Goal: Navigation & Orientation: Find specific page/section

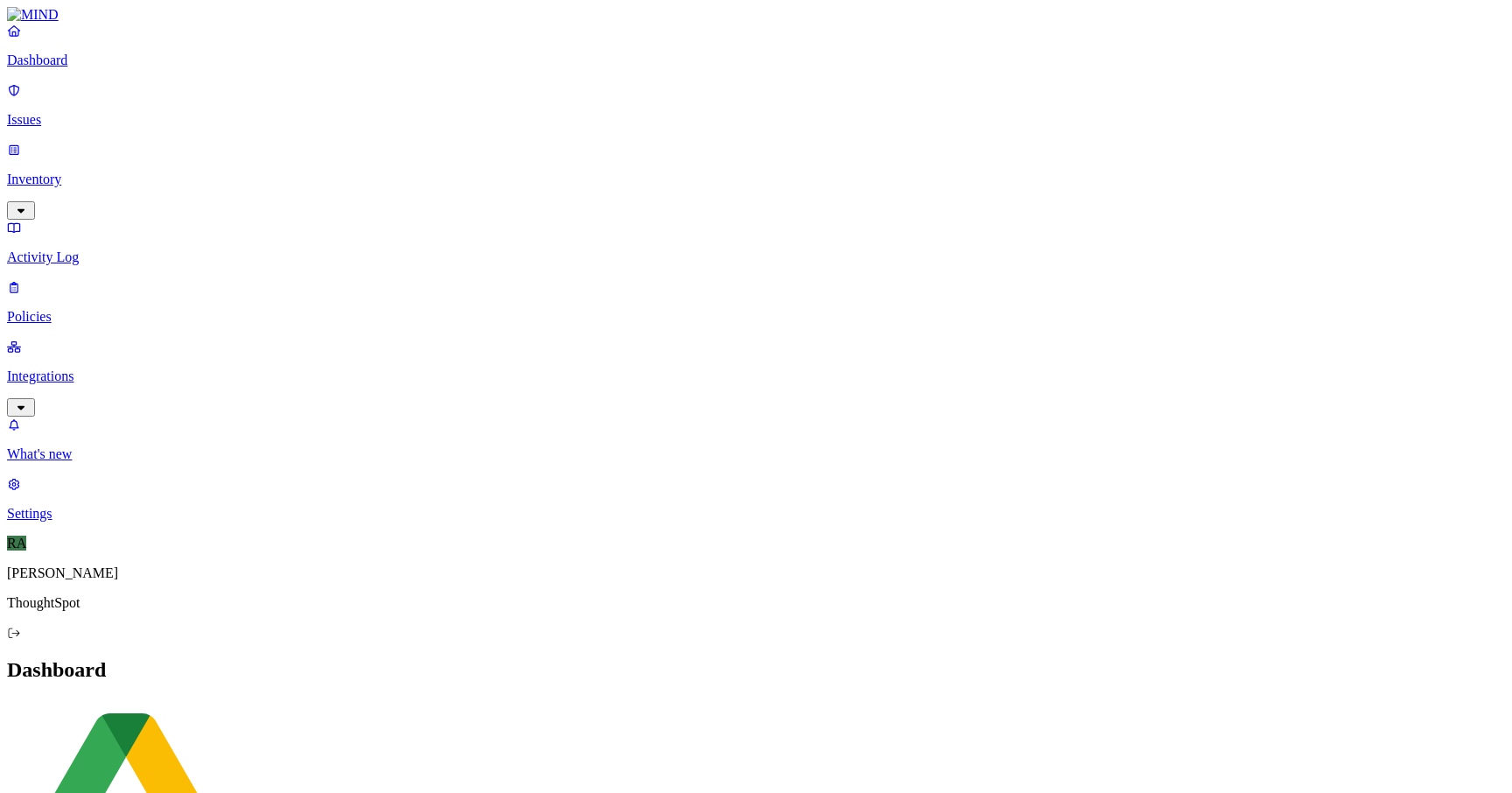
click at [83, 309] on p "Policies" at bounding box center [756, 316] width 1498 height 16
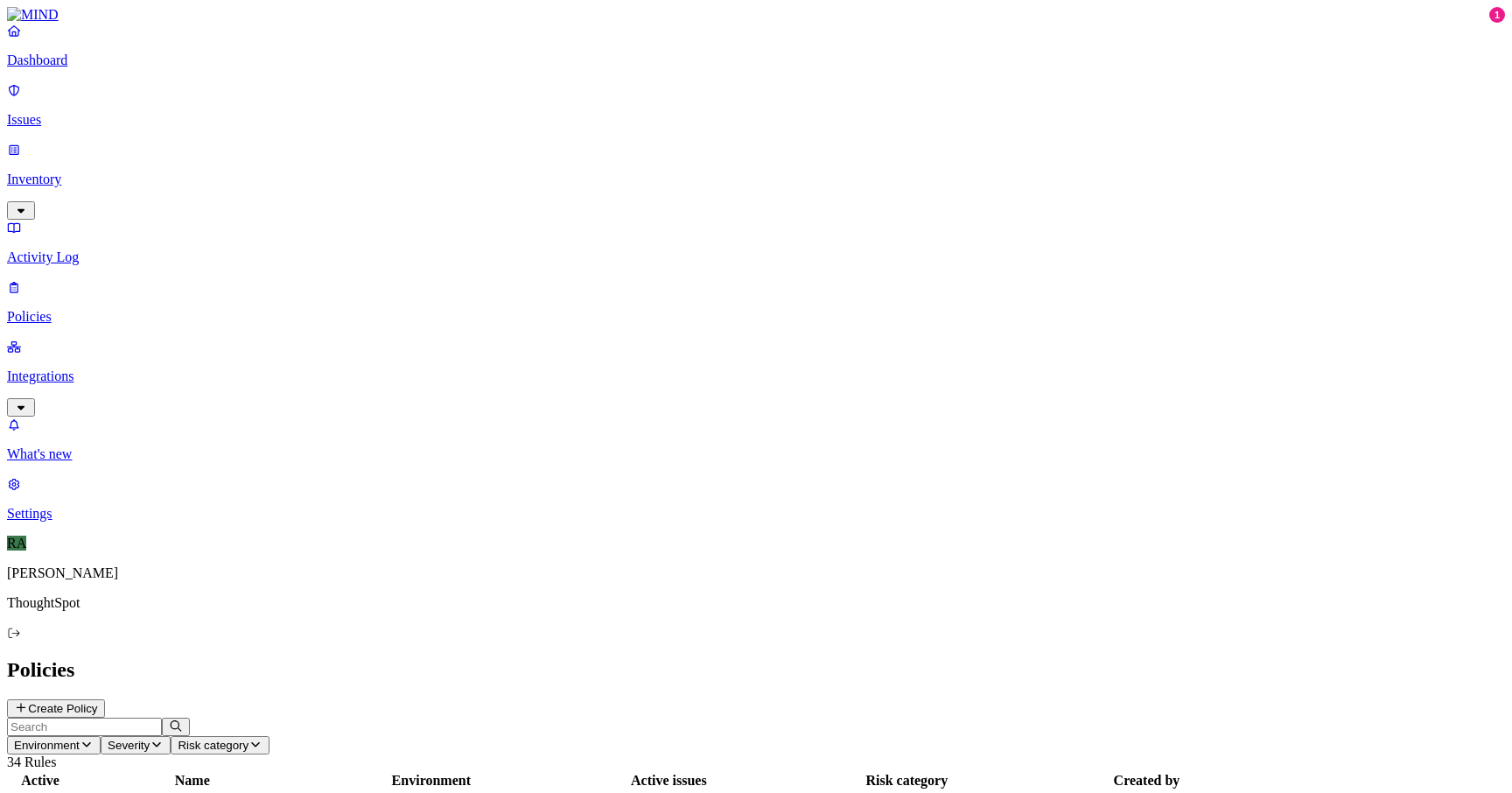
click at [28, 702] on icon at bounding box center [21, 707] width 14 height 11
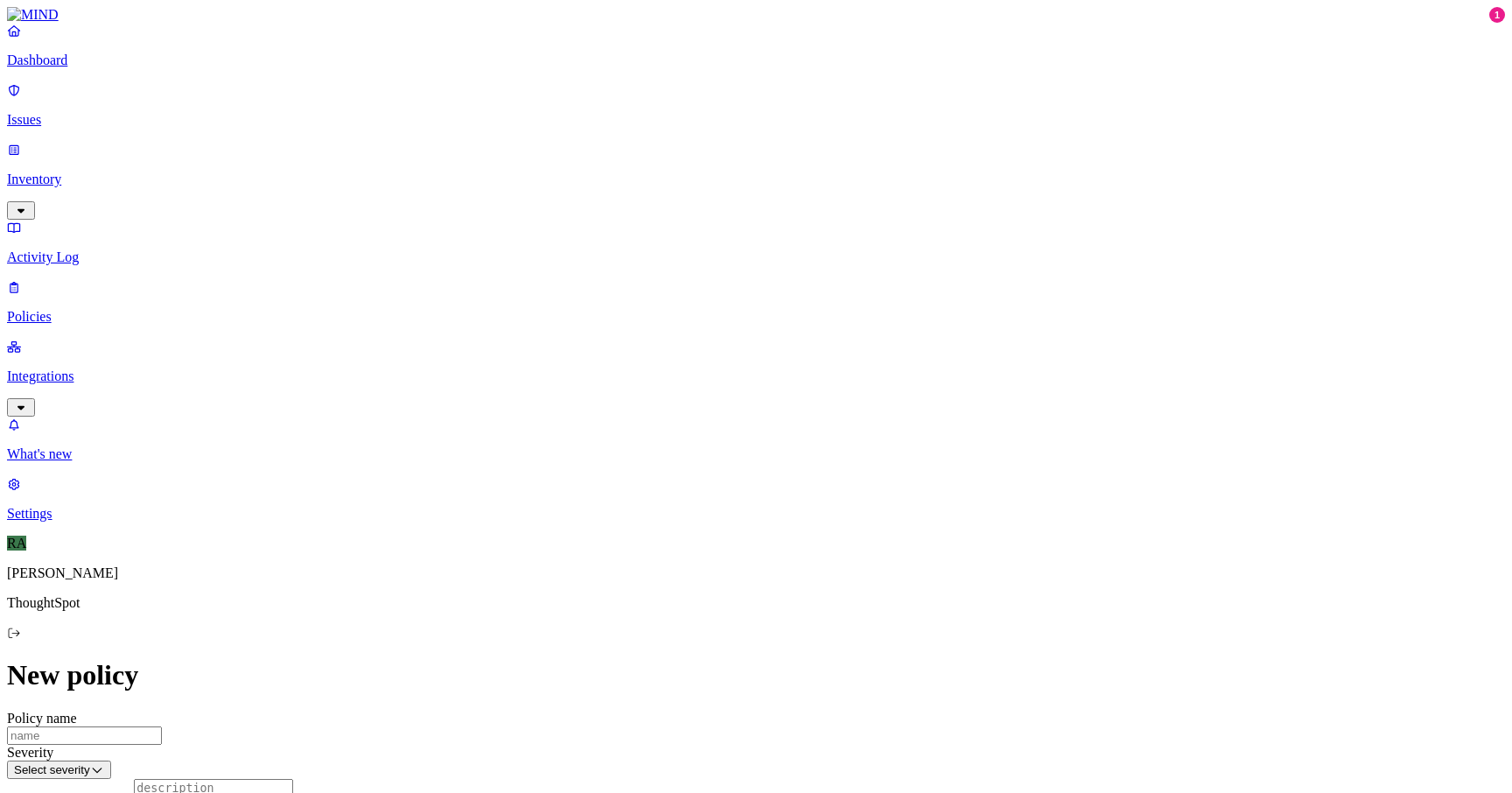
click at [600, 243] on html "Dashboard Issues Inventory Activity Log Policies Integrations What's new 1 Sett…" at bounding box center [756, 675] width 1512 height 1350
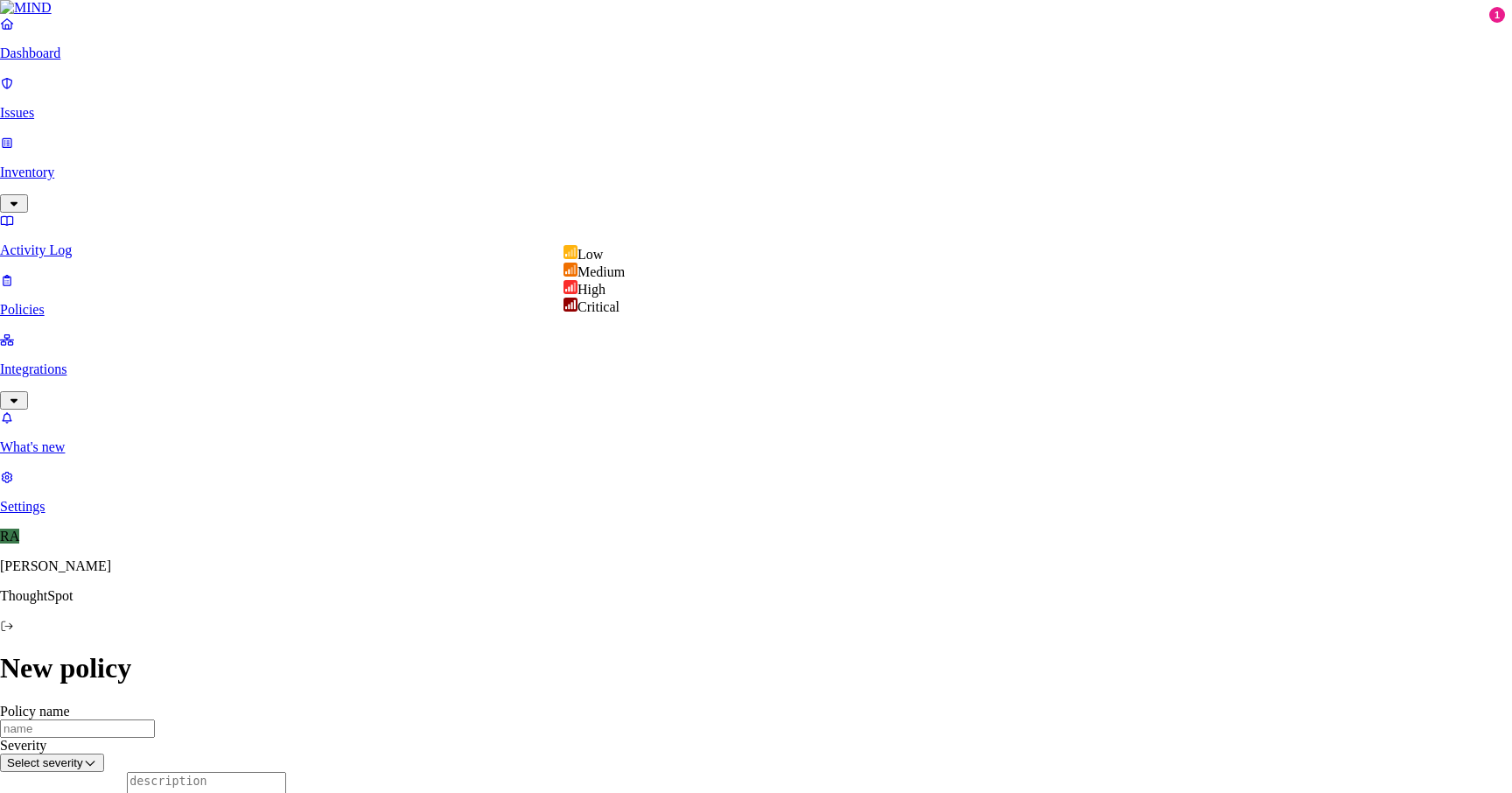
click at [439, 300] on html "Dashboard Issues Inventory Activity Log Policies Integrations What's new 1 Sett…" at bounding box center [756, 671] width 1512 height 1343
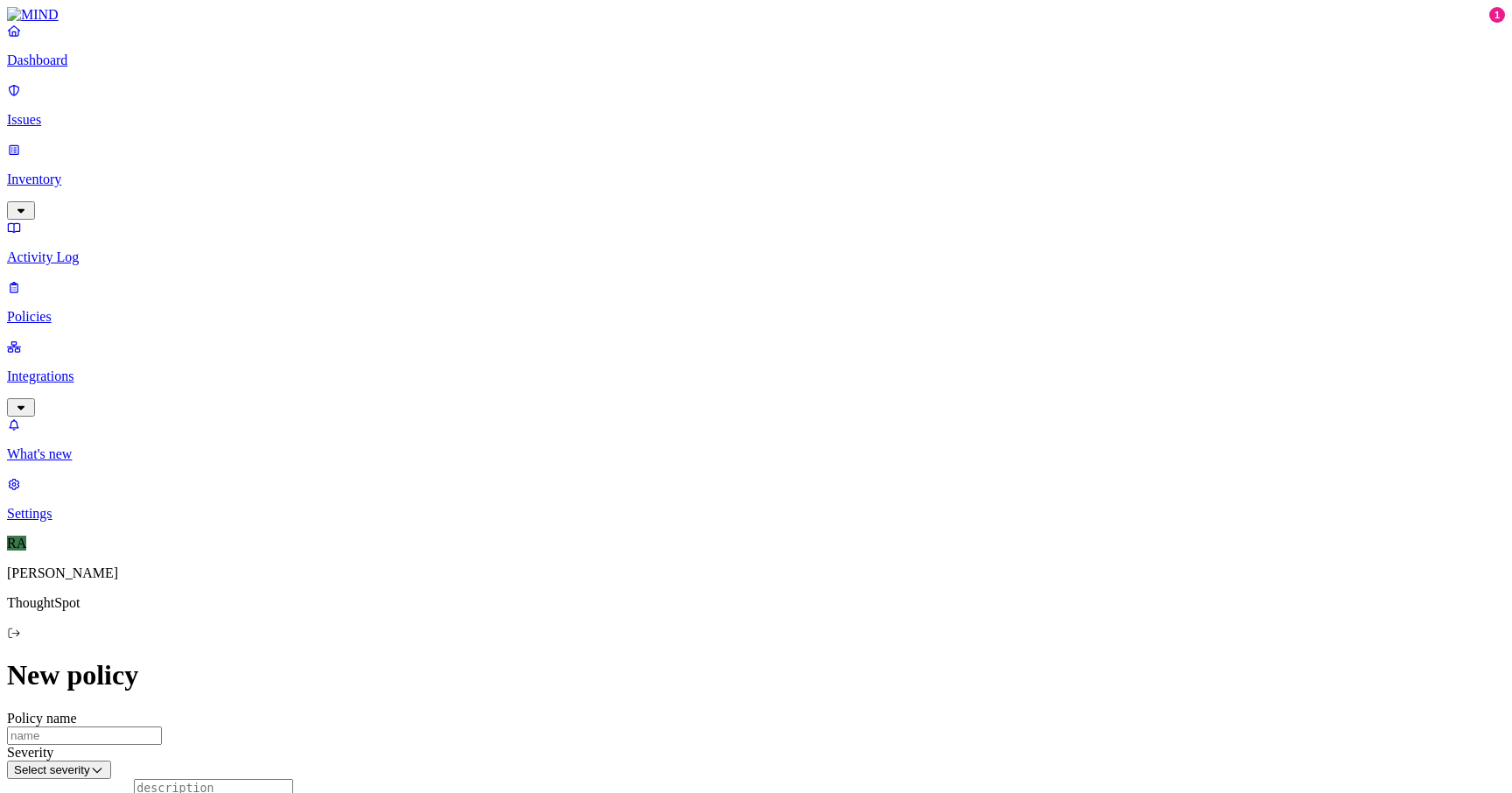
scroll to position [322, 0]
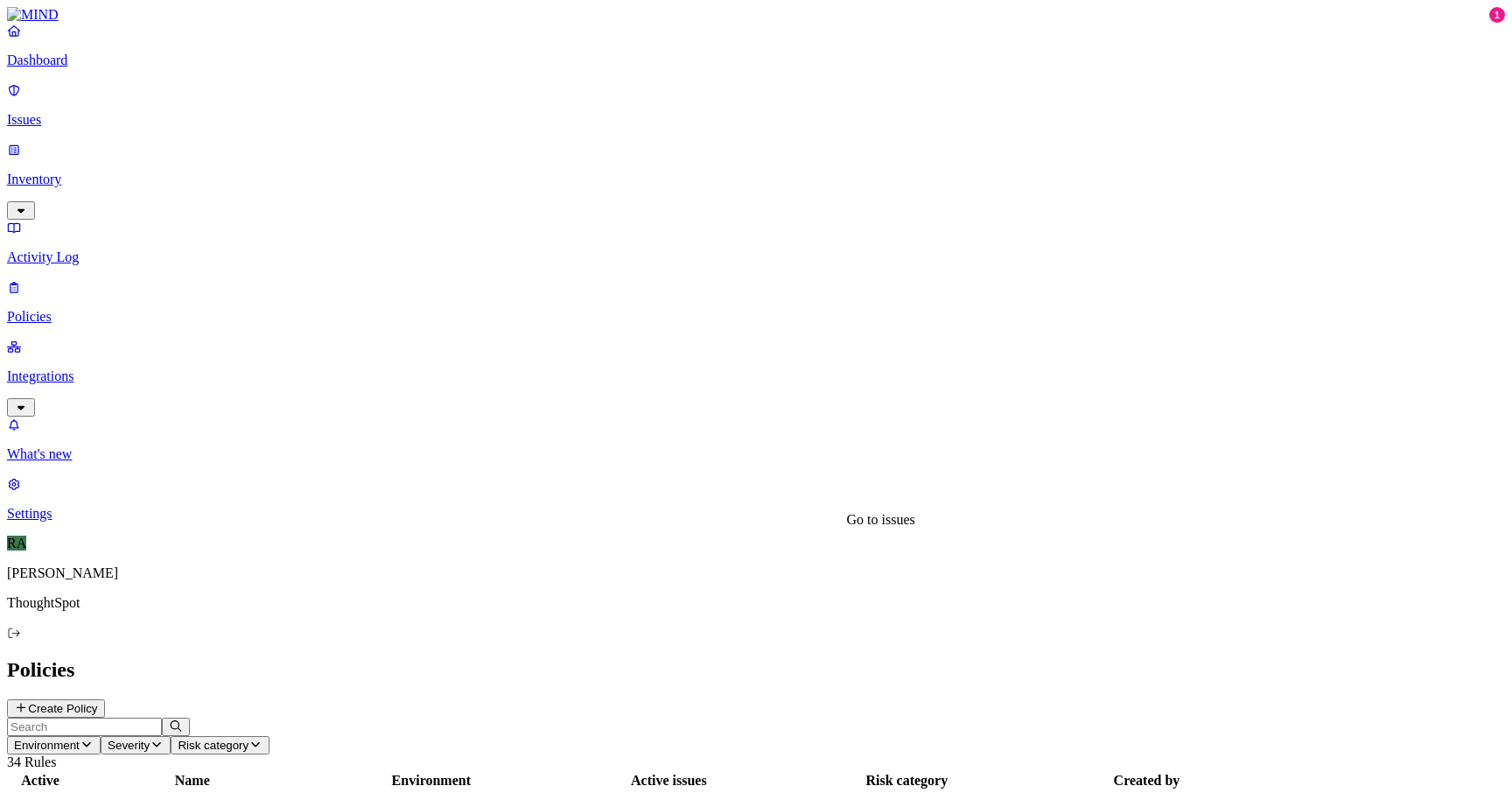
scroll to position [427, 0]
click at [74, 112] on p "Issues" at bounding box center [756, 120] width 1498 height 16
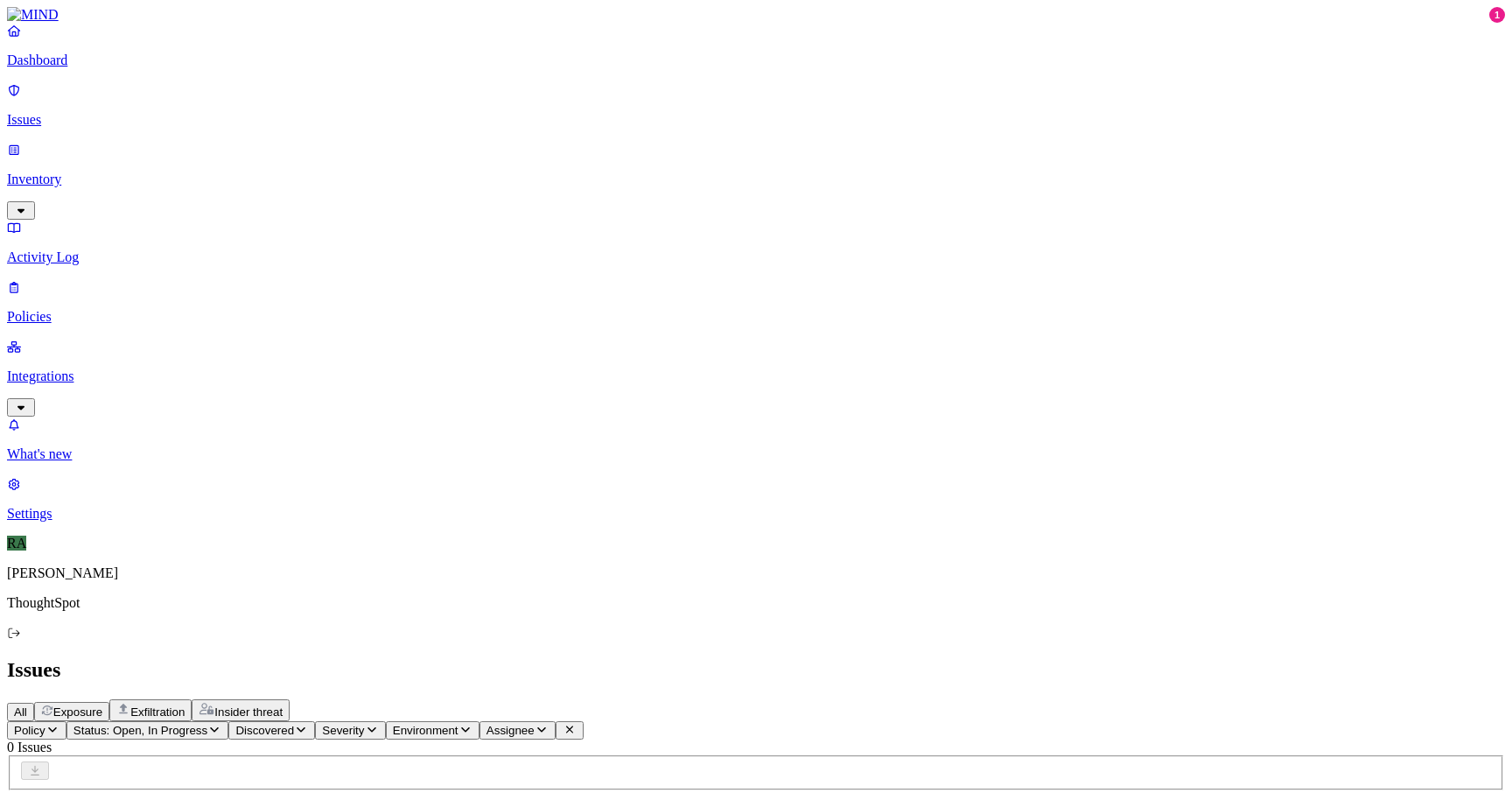
click at [102, 115] on p "Issues" at bounding box center [756, 120] width 1498 height 16
click at [221, 723] on icon "button" at bounding box center [215, 728] width 14 height 11
click at [124, 120] on link "Issues" at bounding box center [756, 104] width 1498 height 45
